Goal: Find specific page/section: Find specific page/section

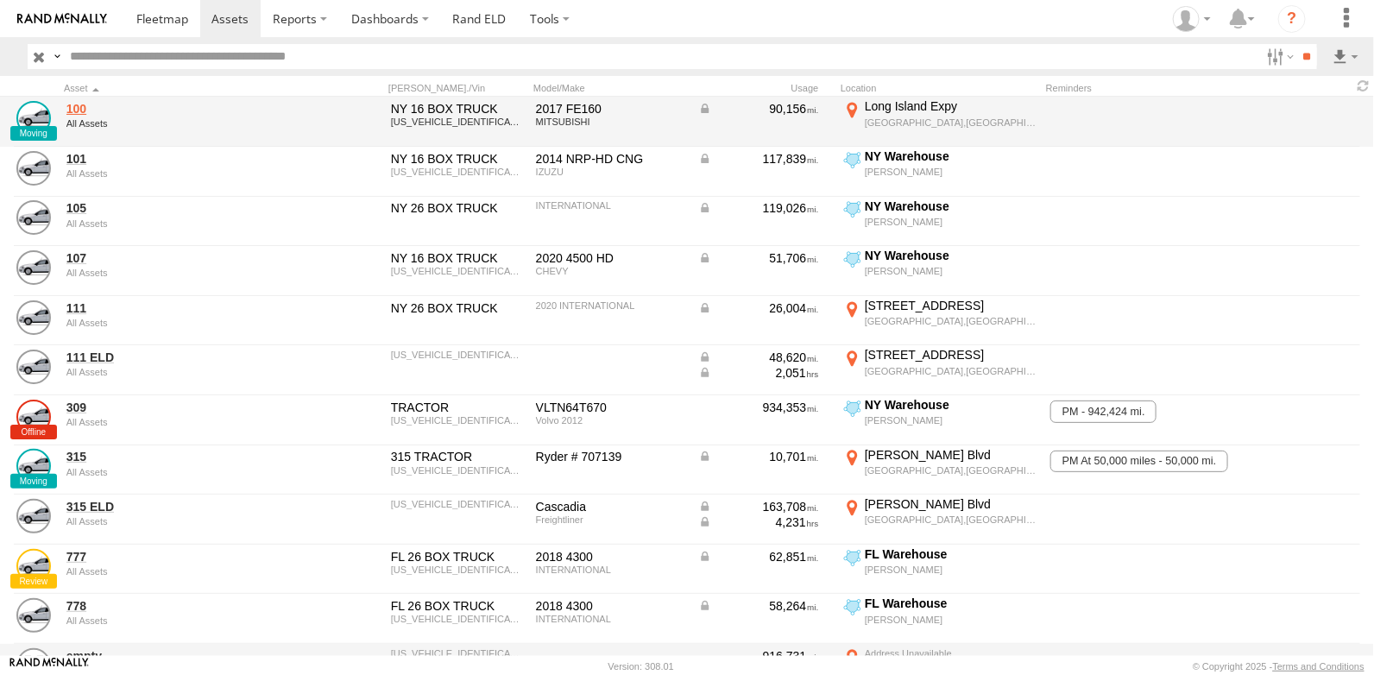
click at [80, 110] on link "100" at bounding box center [184, 109] width 236 height 16
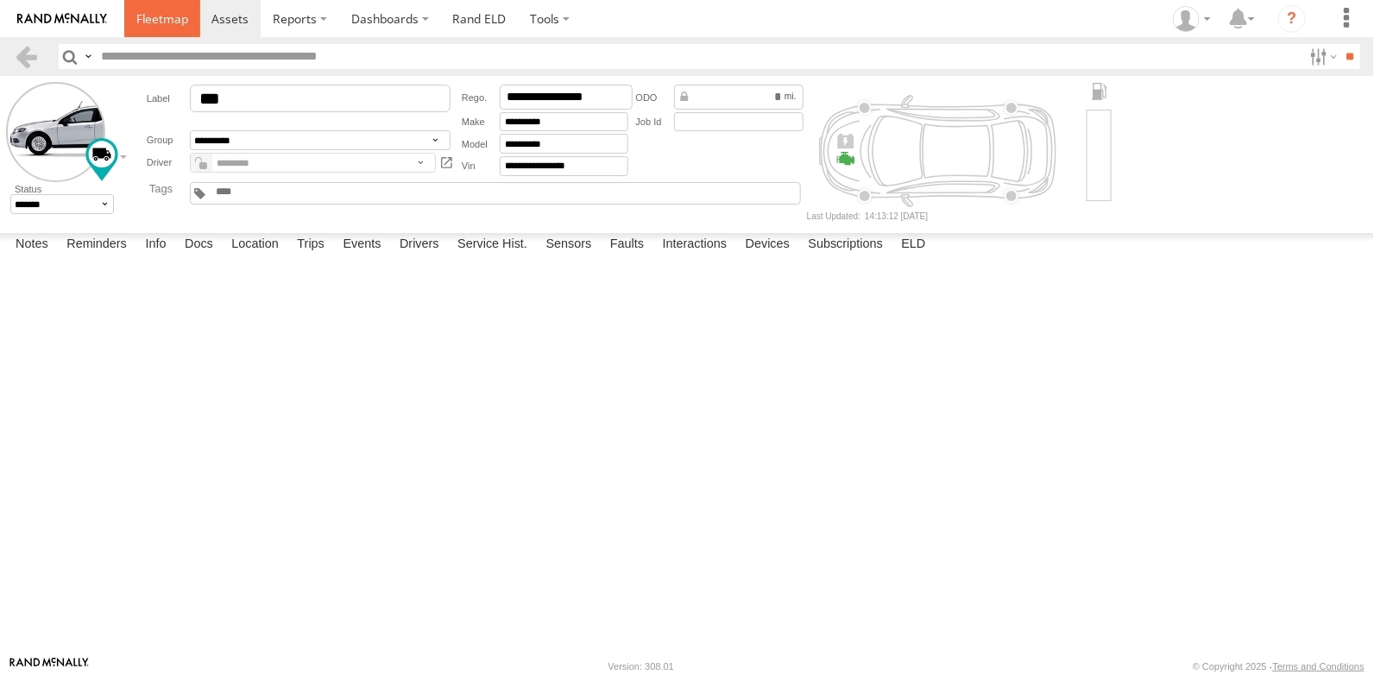
click at [181, 11] on span at bounding box center [162, 18] width 52 height 16
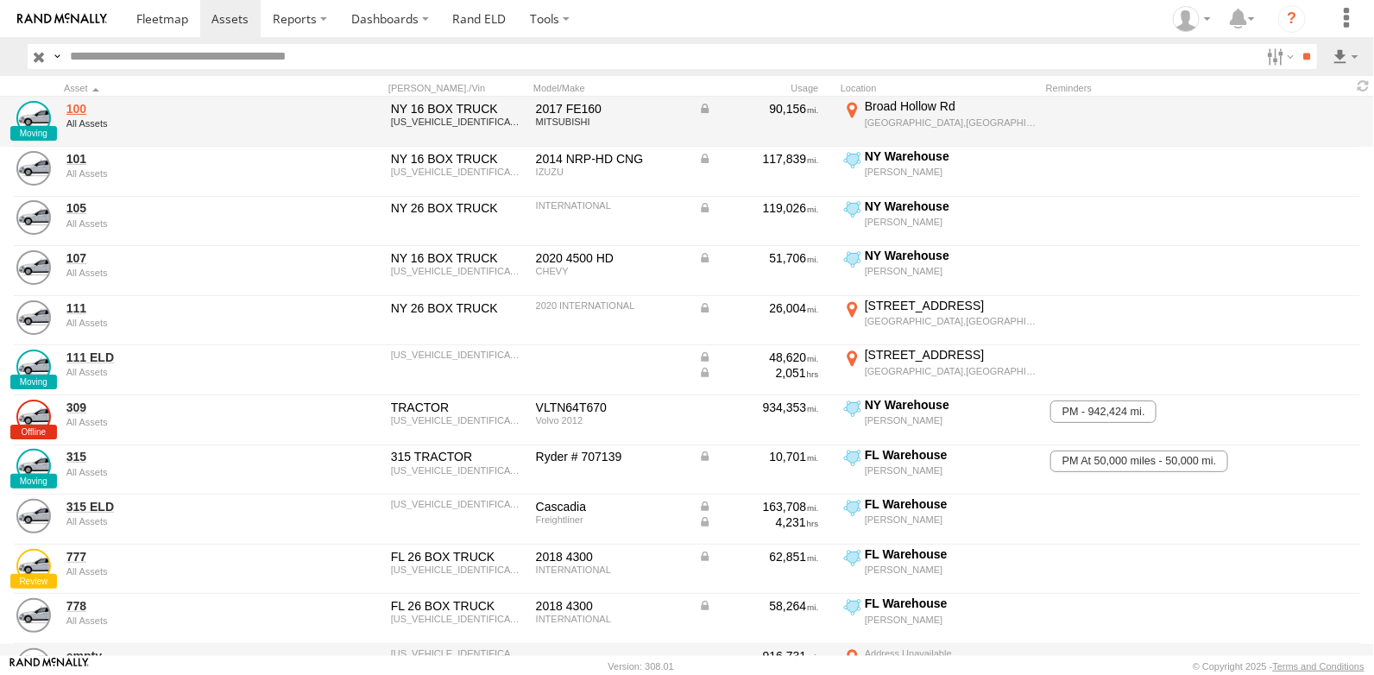
click at [77, 105] on link "100" at bounding box center [184, 109] width 236 height 16
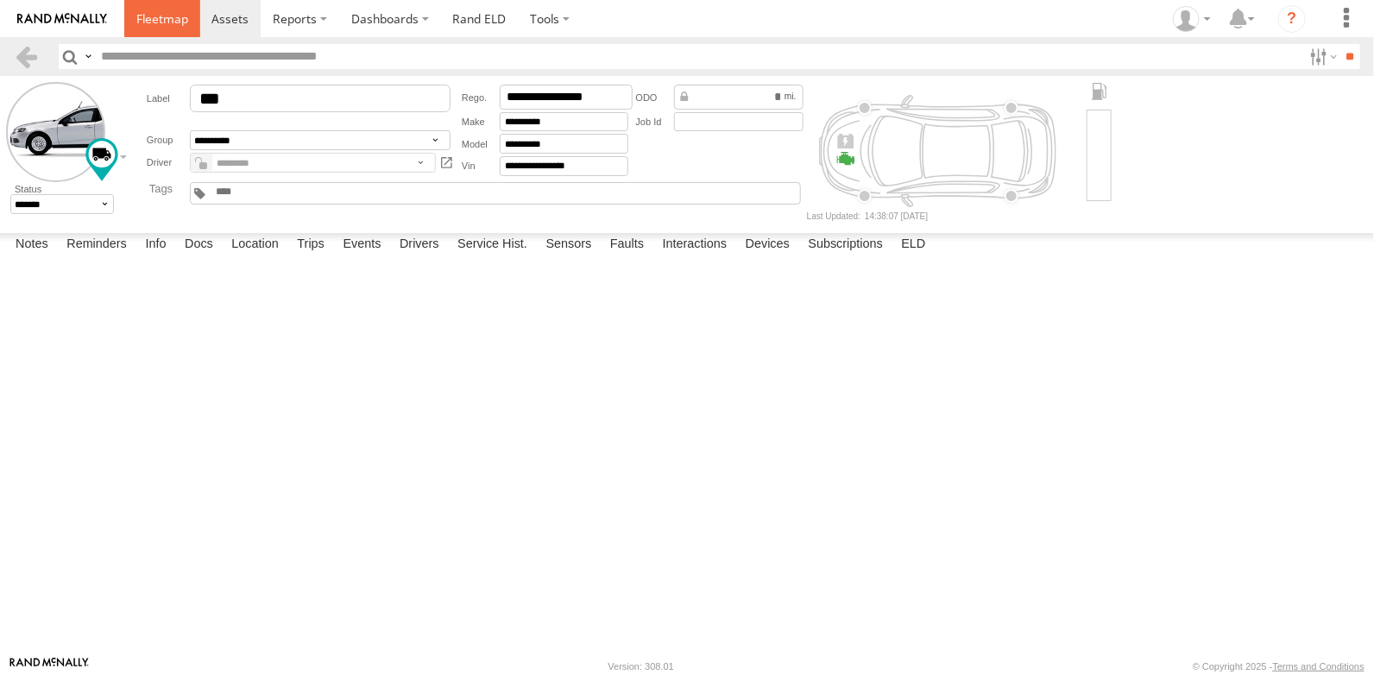
click at [180, 18] on span at bounding box center [162, 18] width 52 height 16
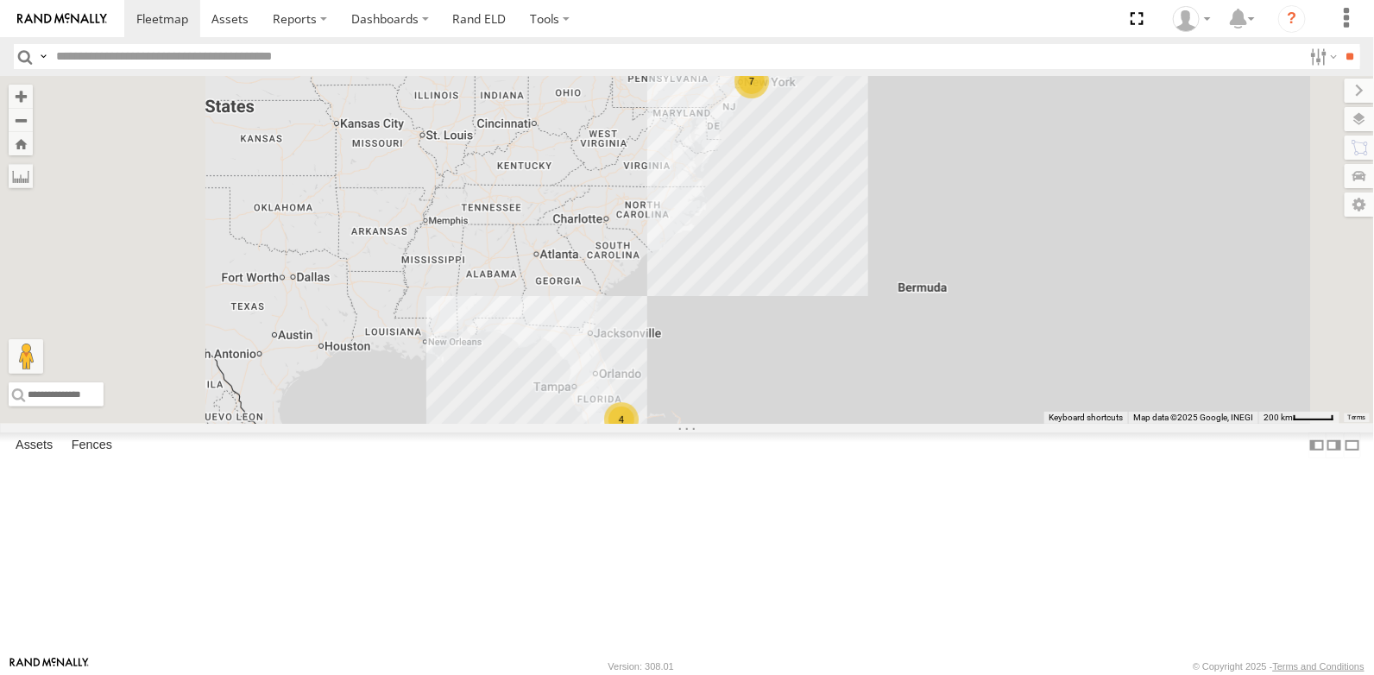
click at [0, 0] on div "100" at bounding box center [0, 0] width 0 height 0
